Goal: Task Accomplishment & Management: Manage account settings

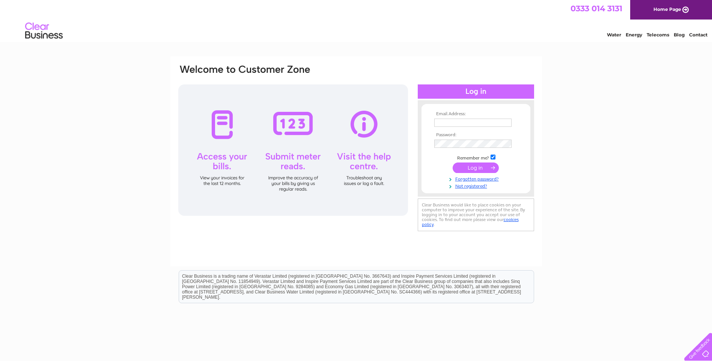
type input "liz@oversideholsteins.co.uk"
click at [470, 168] on input "submit" at bounding box center [476, 168] width 46 height 11
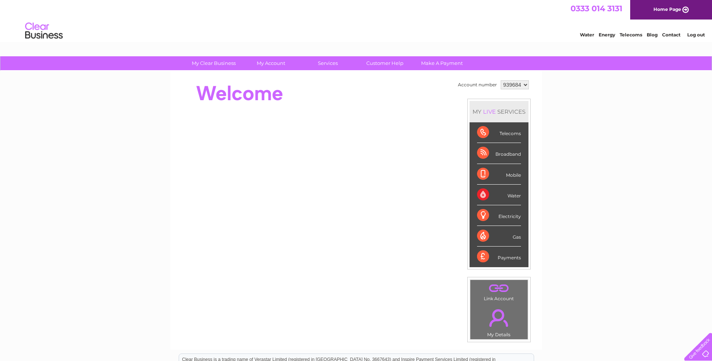
click at [525, 84] on select "939684 939686" at bounding box center [515, 84] width 28 height 9
select select "939686"
click at [501, 80] on select "939684 939686" at bounding box center [515, 84] width 28 height 9
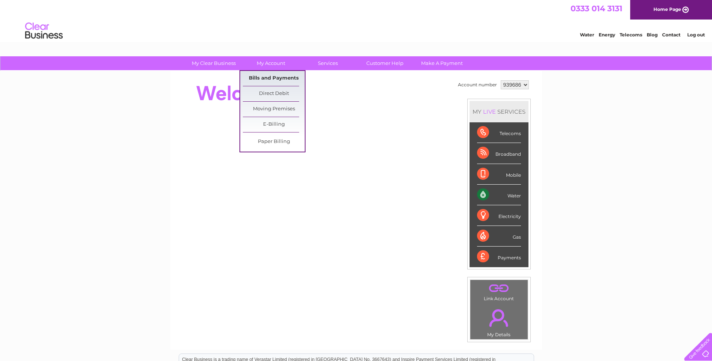
click at [283, 77] on link "Bills and Payments" at bounding box center [274, 78] width 62 height 15
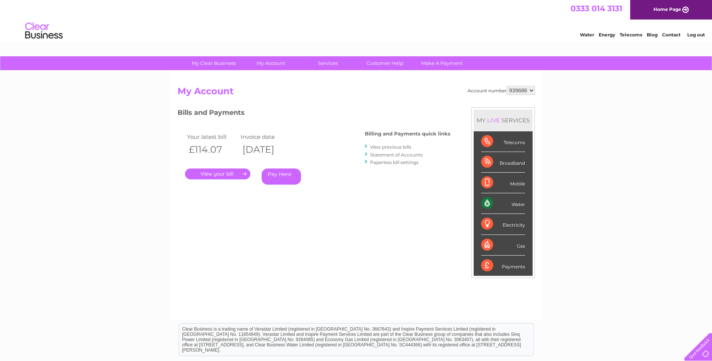
click at [223, 173] on link "." at bounding box center [217, 174] width 65 height 11
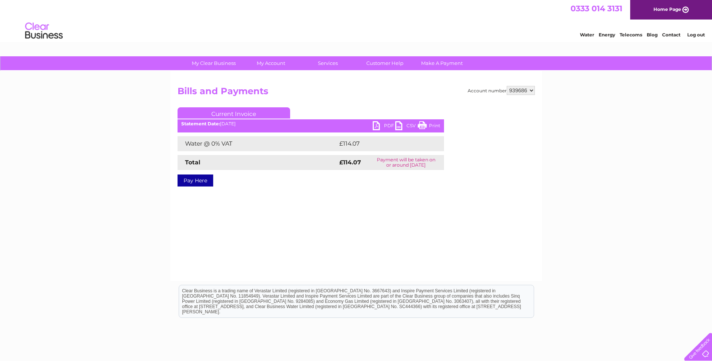
click at [376, 126] on link "PDF" at bounding box center [384, 126] width 23 height 11
click at [628, 139] on div "My Clear Business Login Details My Details My Preferences Link Account My Accou…" at bounding box center [356, 232] width 712 height 353
click at [701, 34] on link "Log out" at bounding box center [696, 35] width 18 height 6
